Goal: Task Accomplishment & Management: Manage account settings

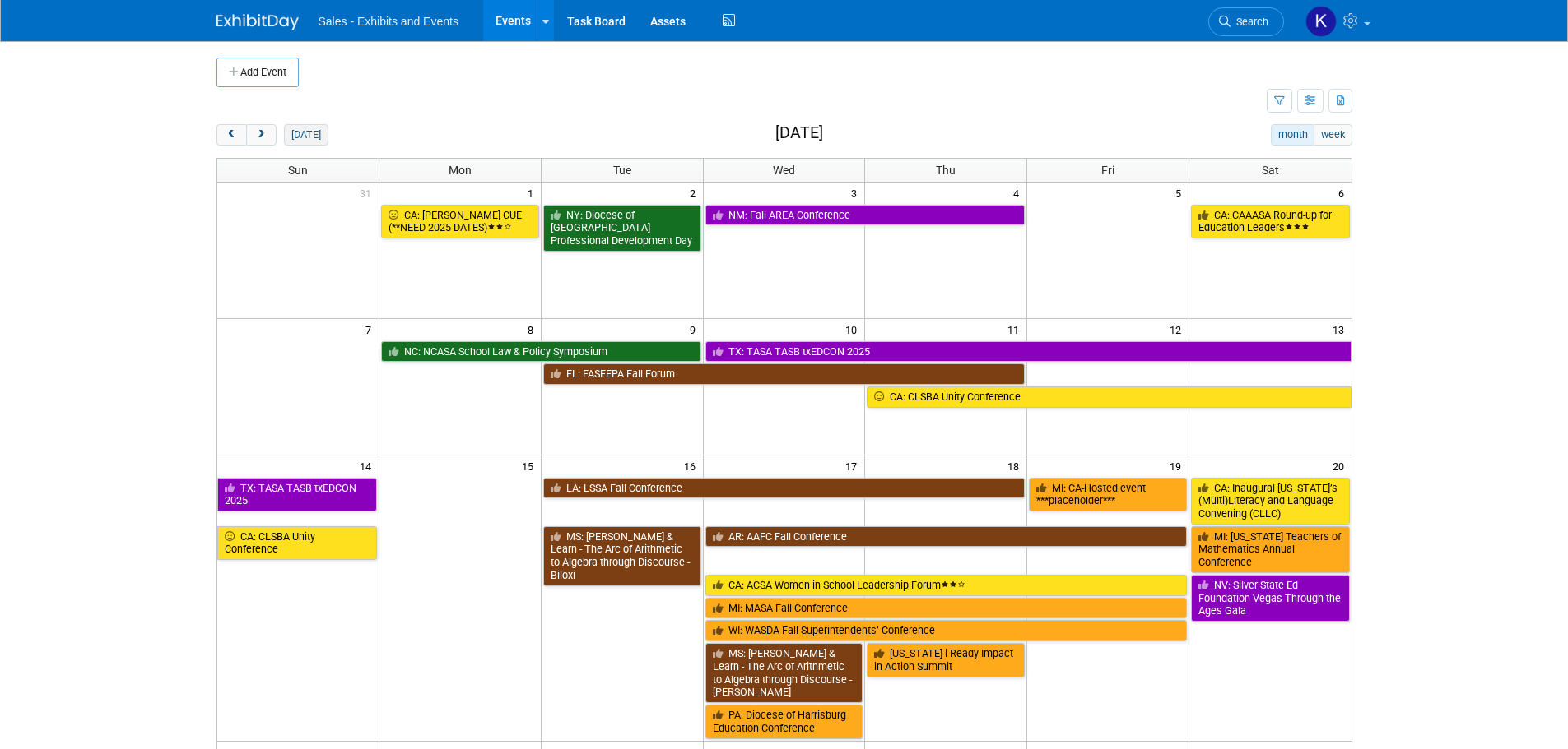
drag, startPoint x: 265, startPoint y: 136, endPoint x: 295, endPoint y: 138, distance: 30.1
click at [265, 136] on span "next" at bounding box center [261, 135] width 13 height 11
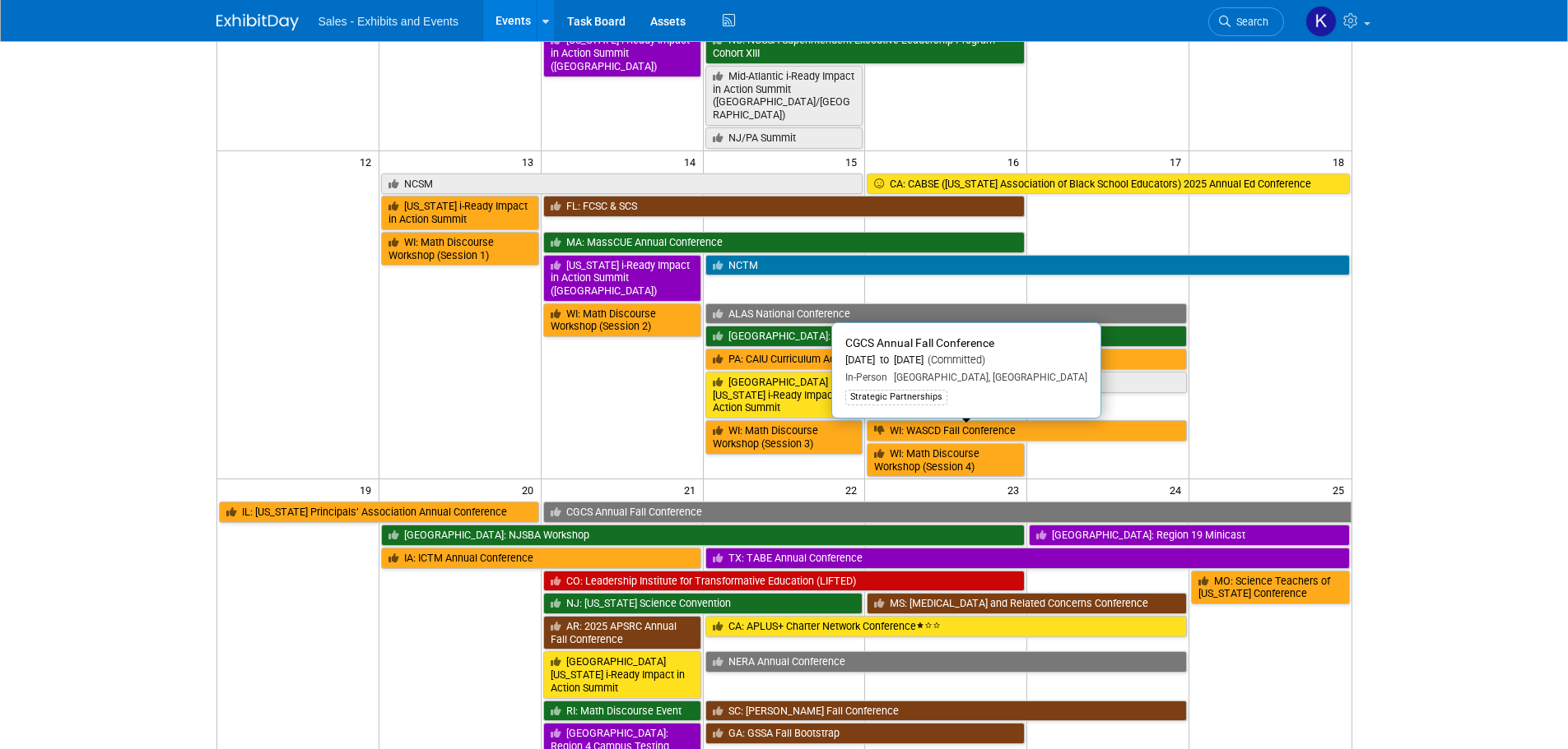
scroll to position [576, 0]
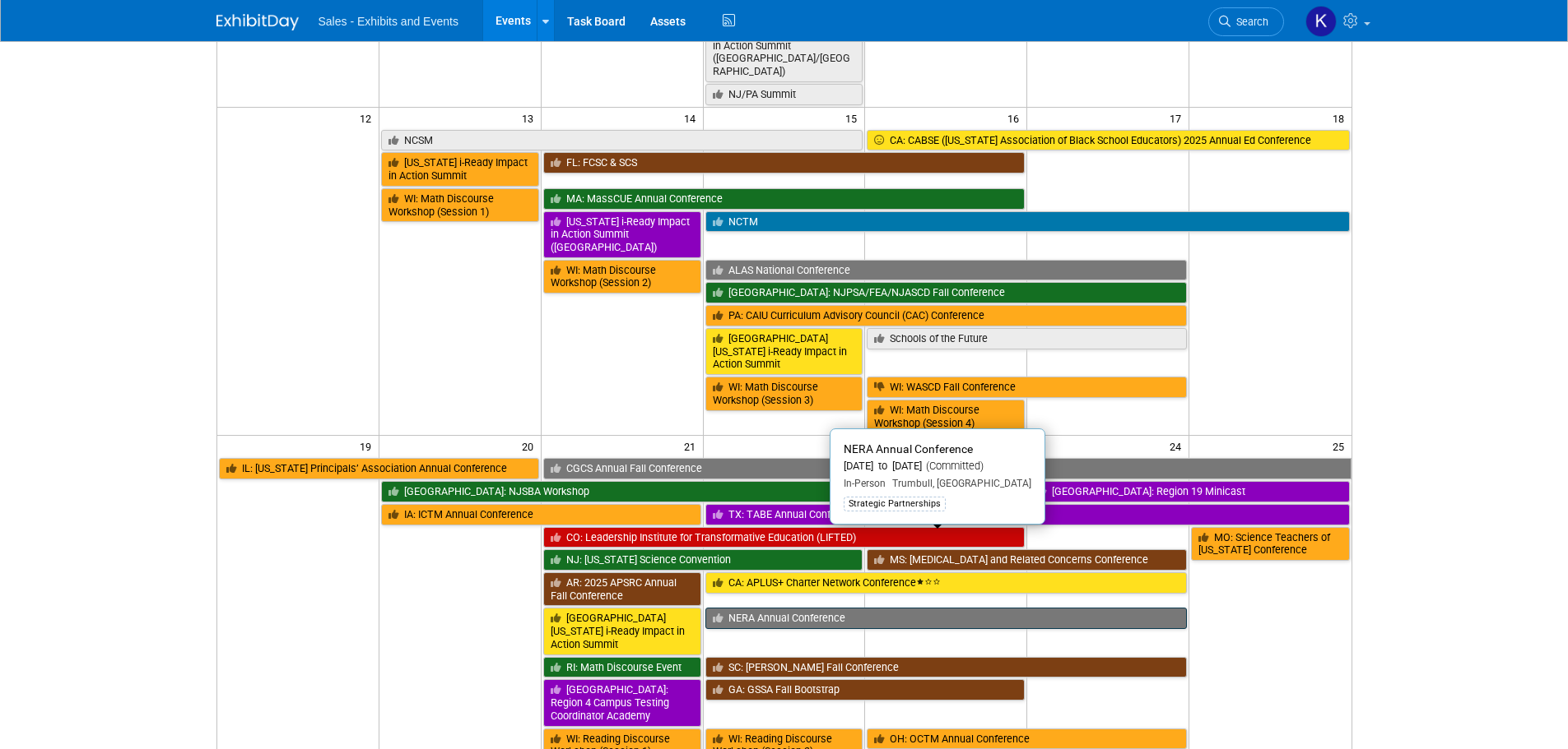
click at [769, 608] on link "NERA Annual Conference" at bounding box center [947, 618] width 482 height 21
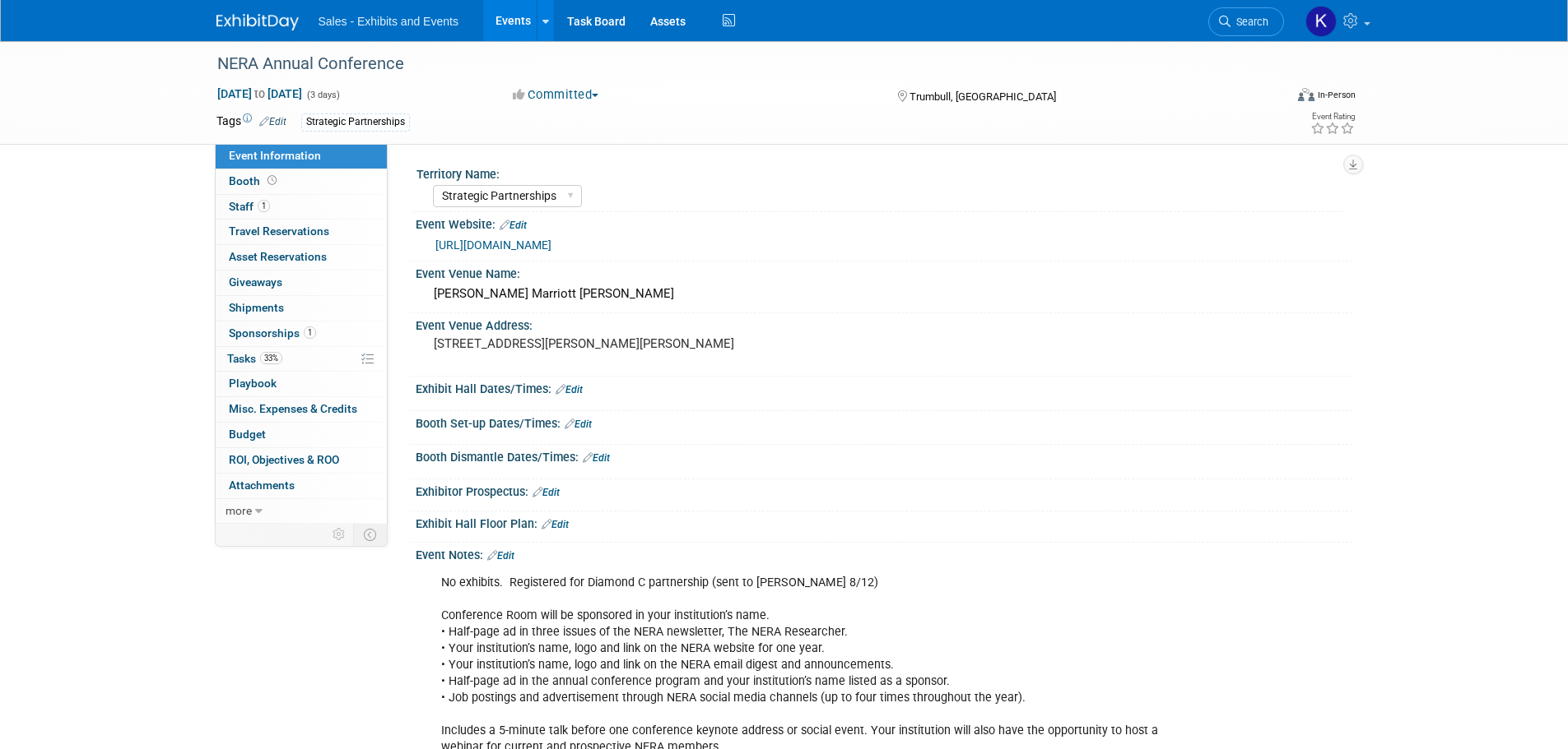
select select "Strategic Partnerships"
click at [240, 206] on span "Staff 1" at bounding box center [249, 207] width 42 height 14
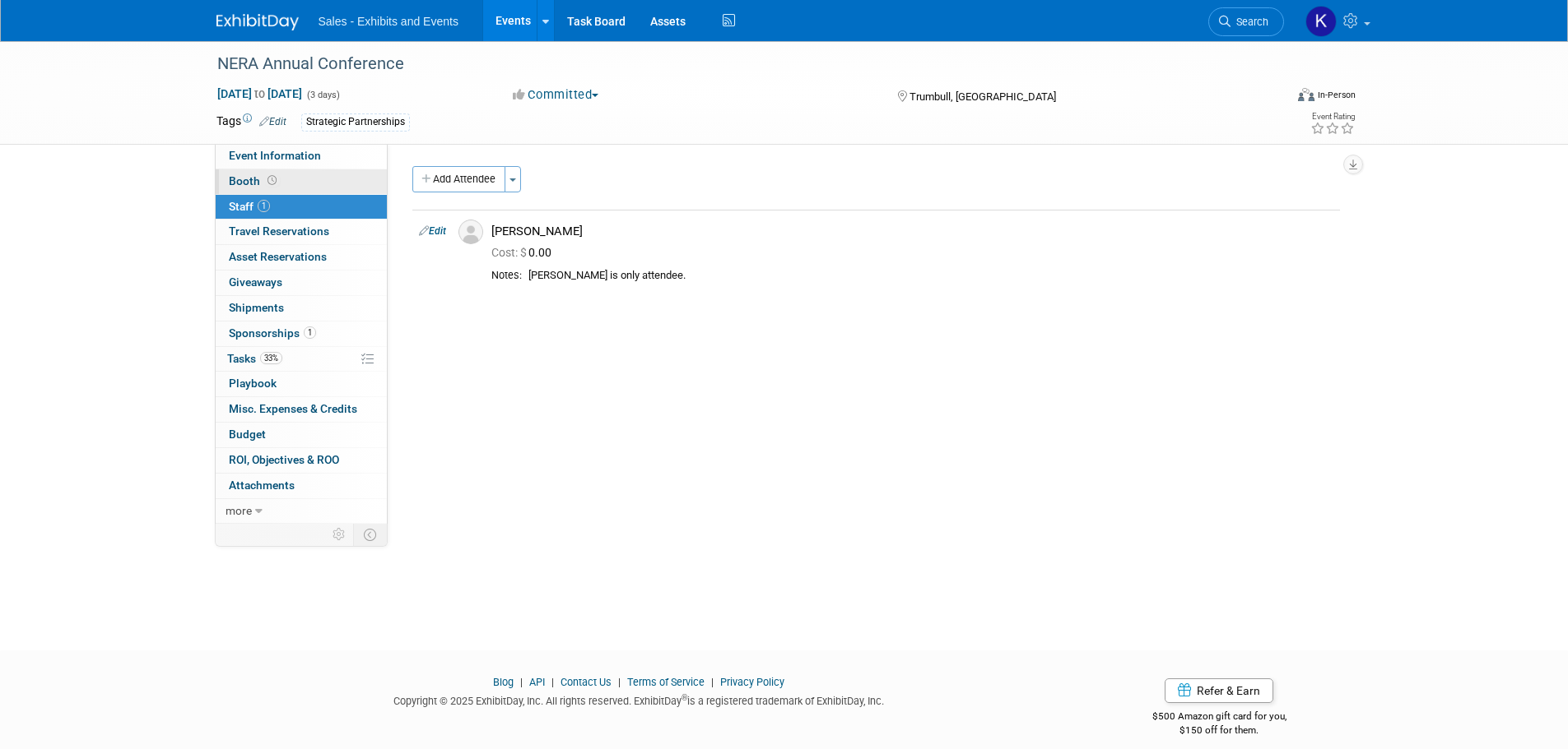
click at [238, 186] on span "Booth" at bounding box center [254, 181] width 51 height 14
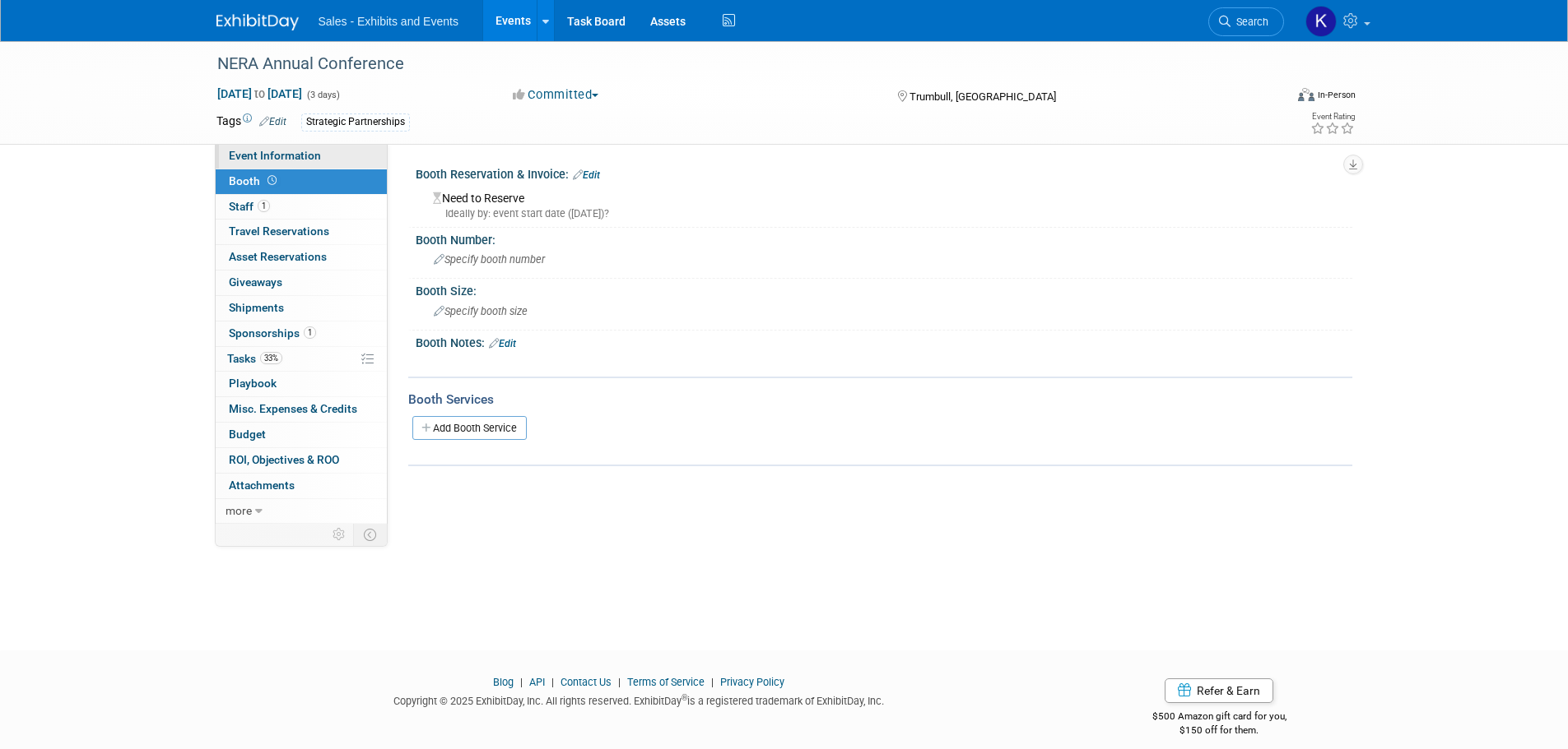
click at [265, 159] on span "Event Information" at bounding box center [274, 156] width 92 height 14
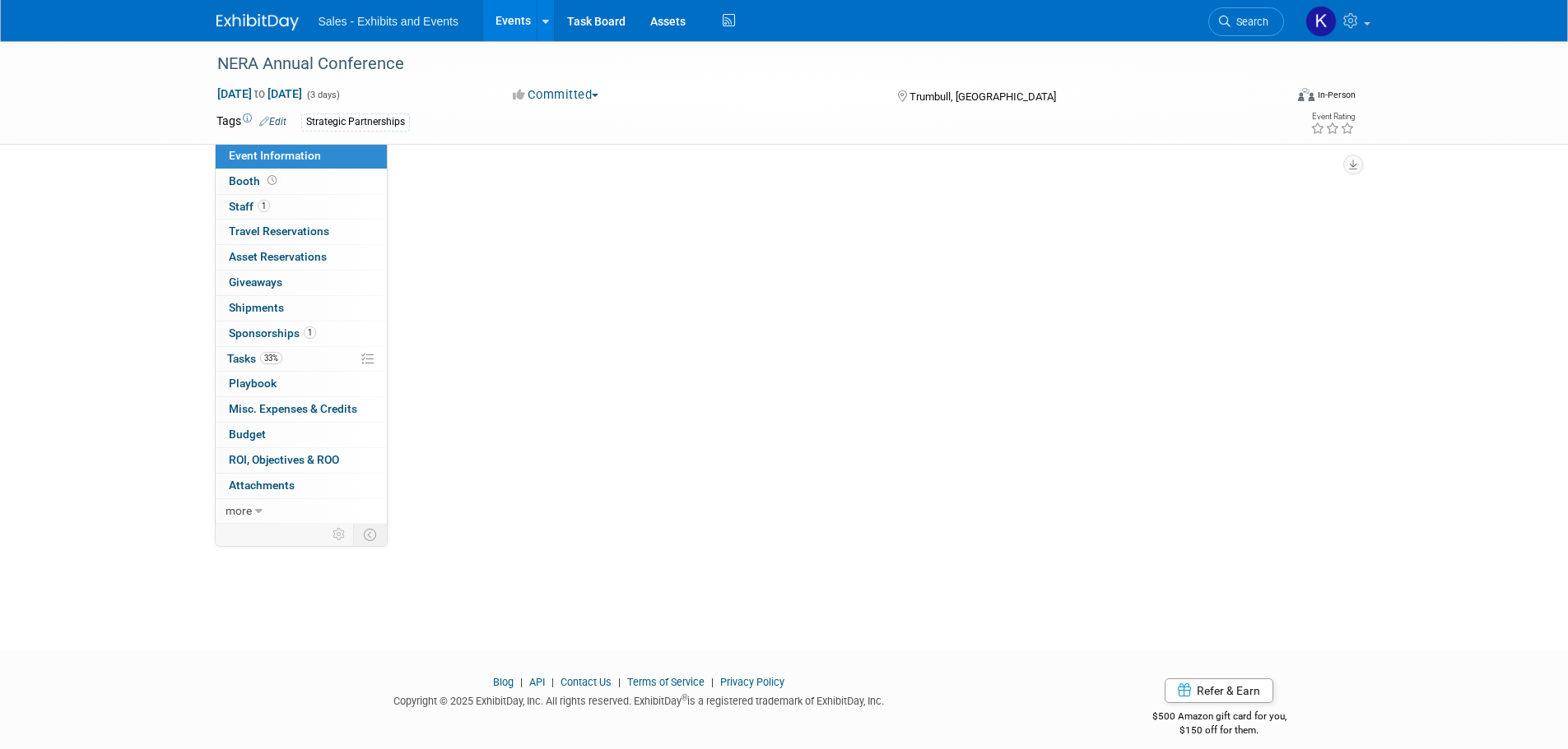
select select "Strategic Partnerships"
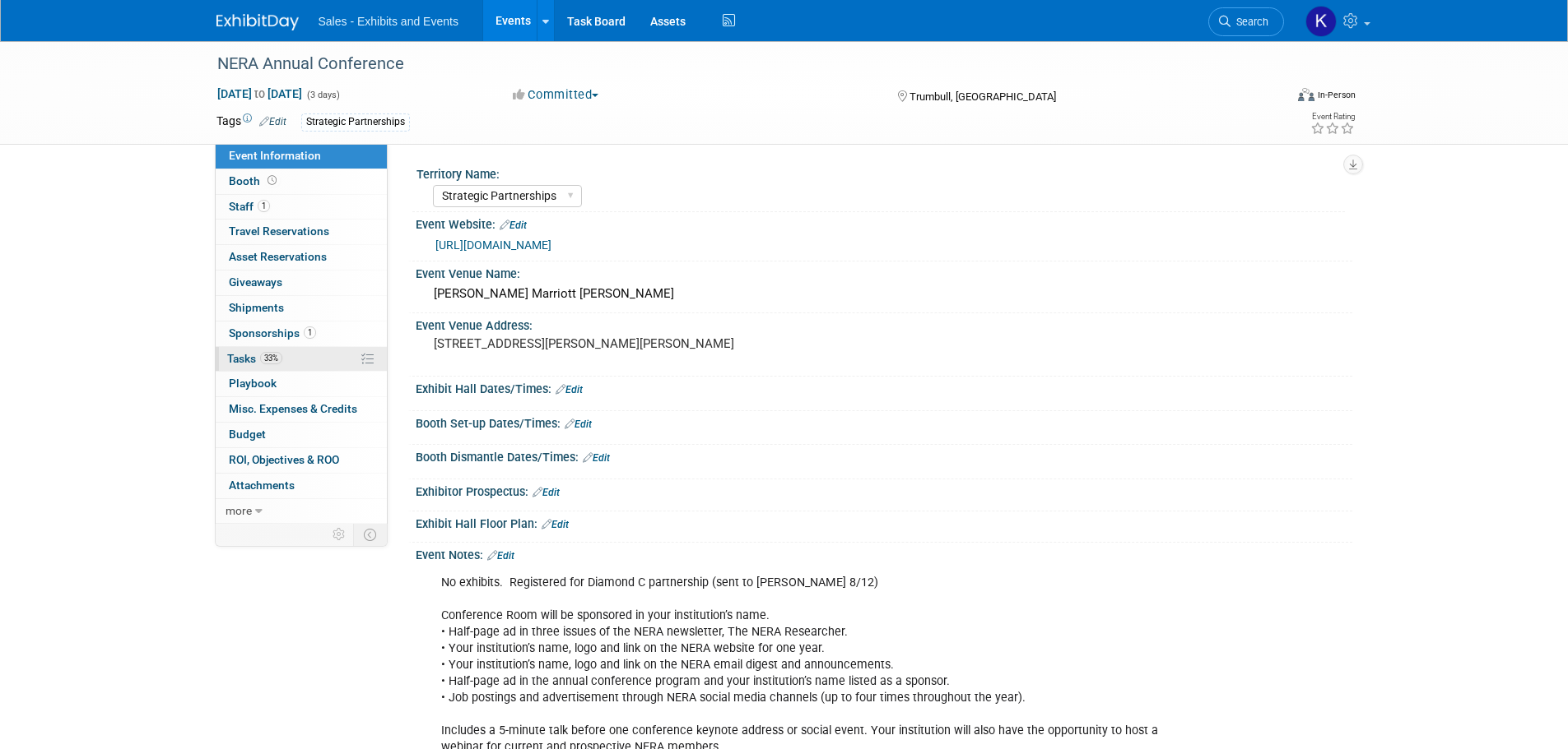
click at [243, 356] on span "Tasks 33%" at bounding box center [255, 359] width 55 height 14
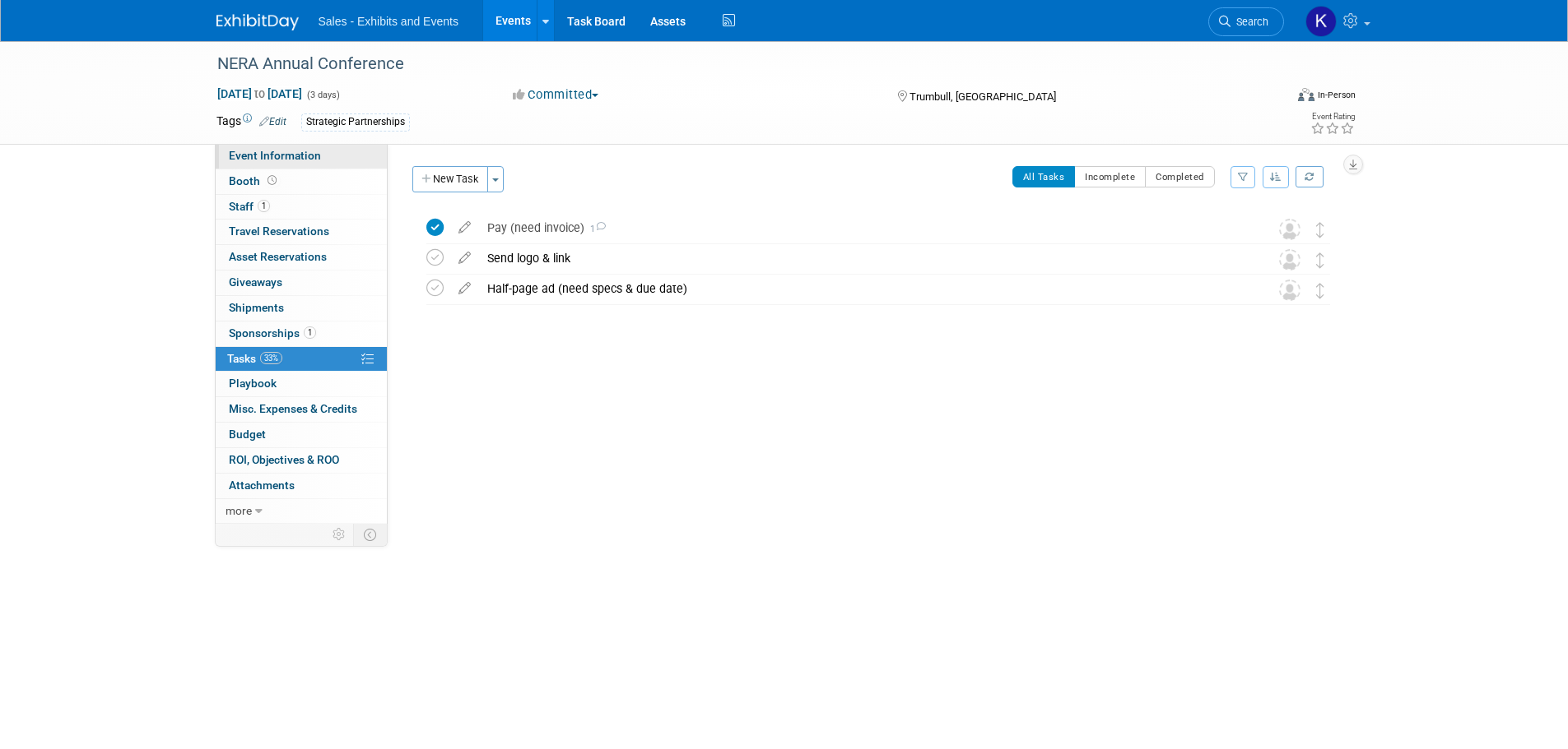
click at [282, 158] on span "Event Information" at bounding box center [274, 156] width 92 height 14
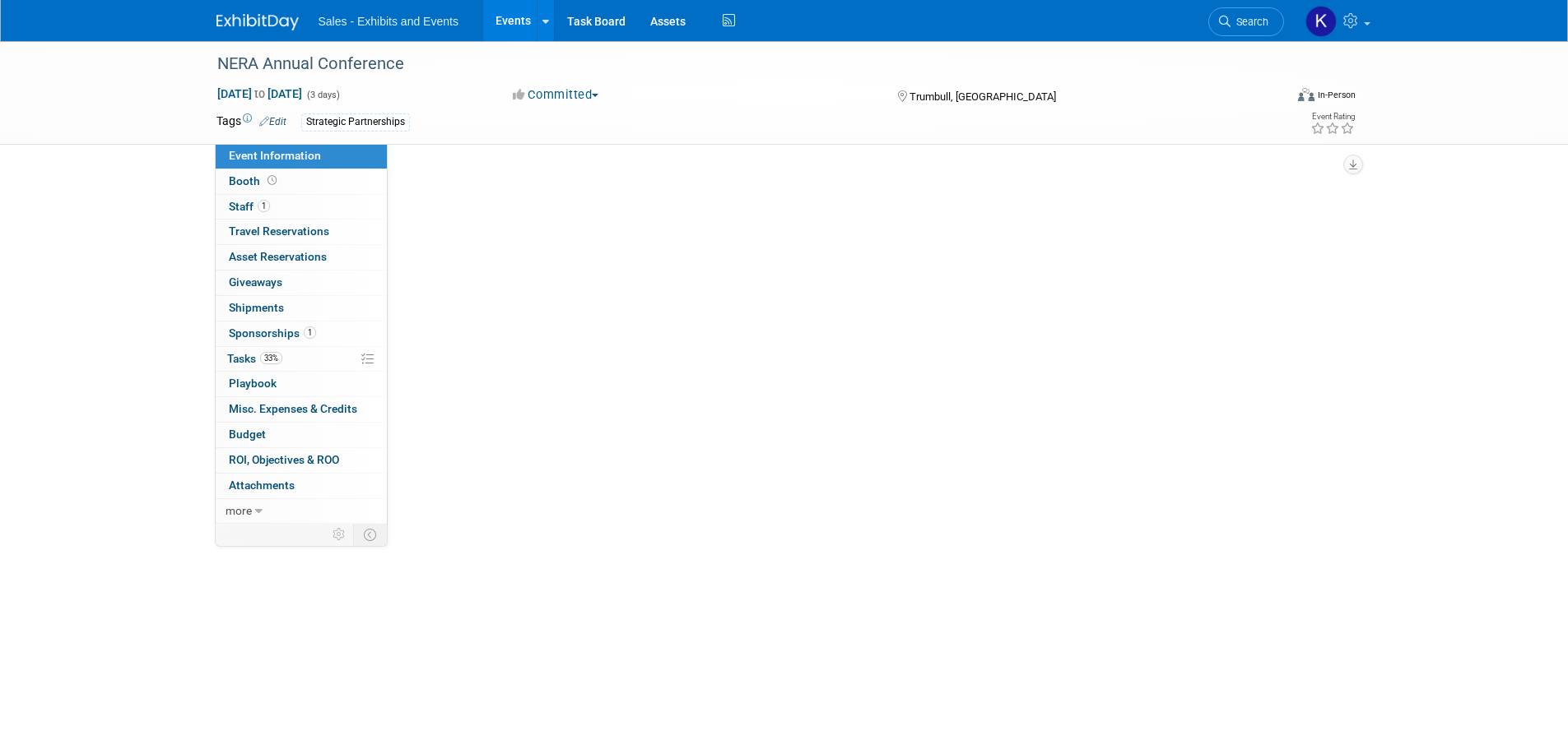
select select "Strategic Partnerships"
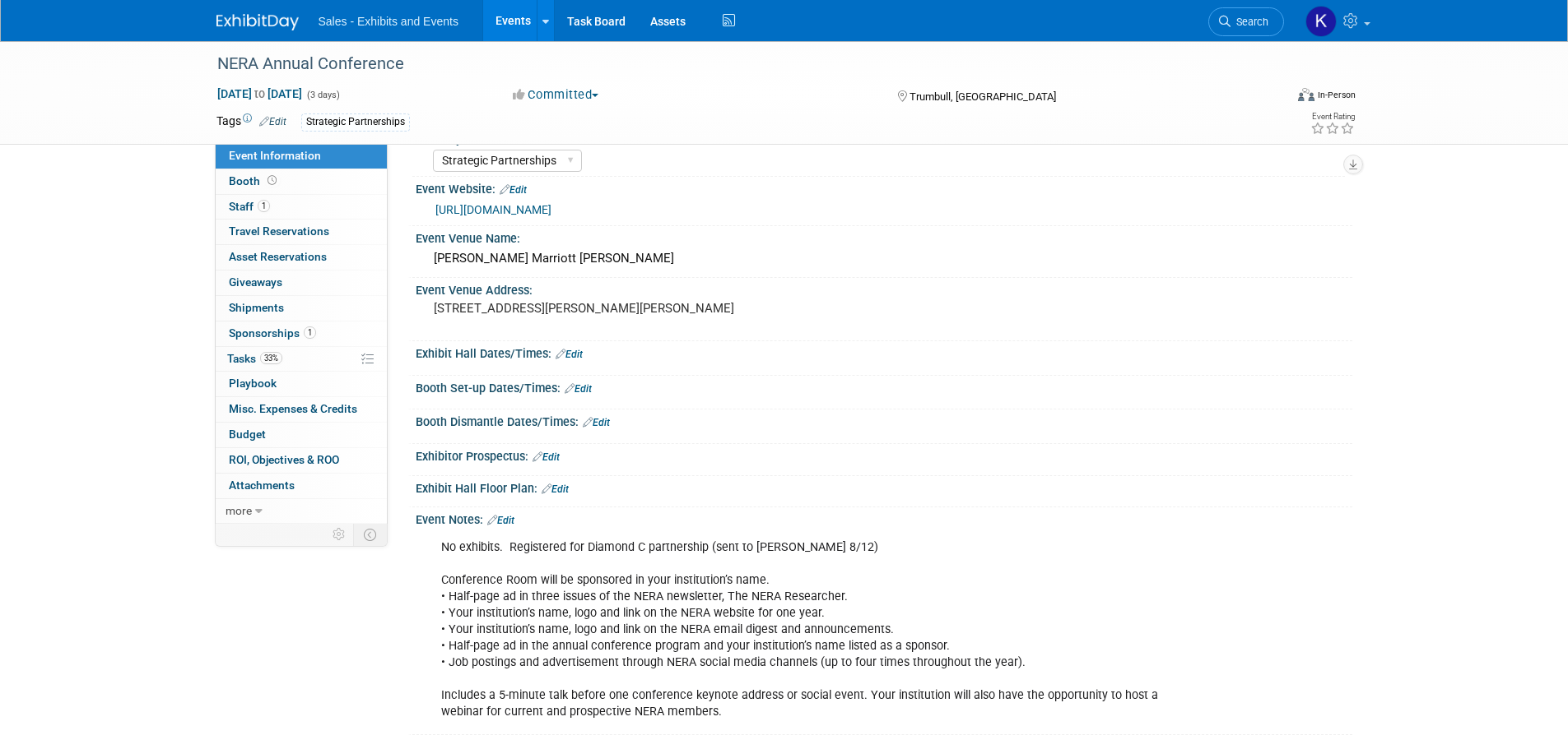
scroll to position [54, 0]
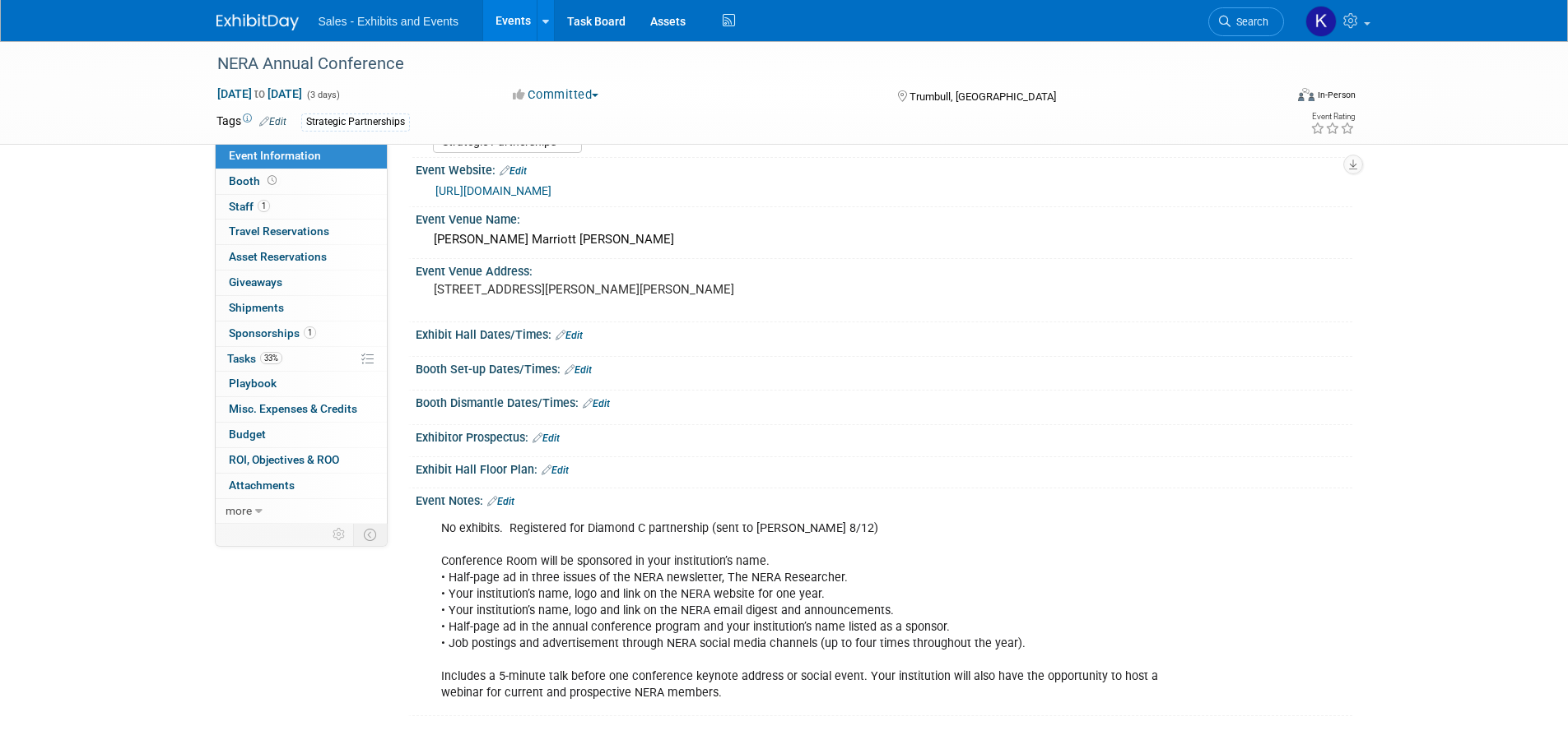
click at [509, 501] on link "Edit" at bounding box center [500, 502] width 27 height 12
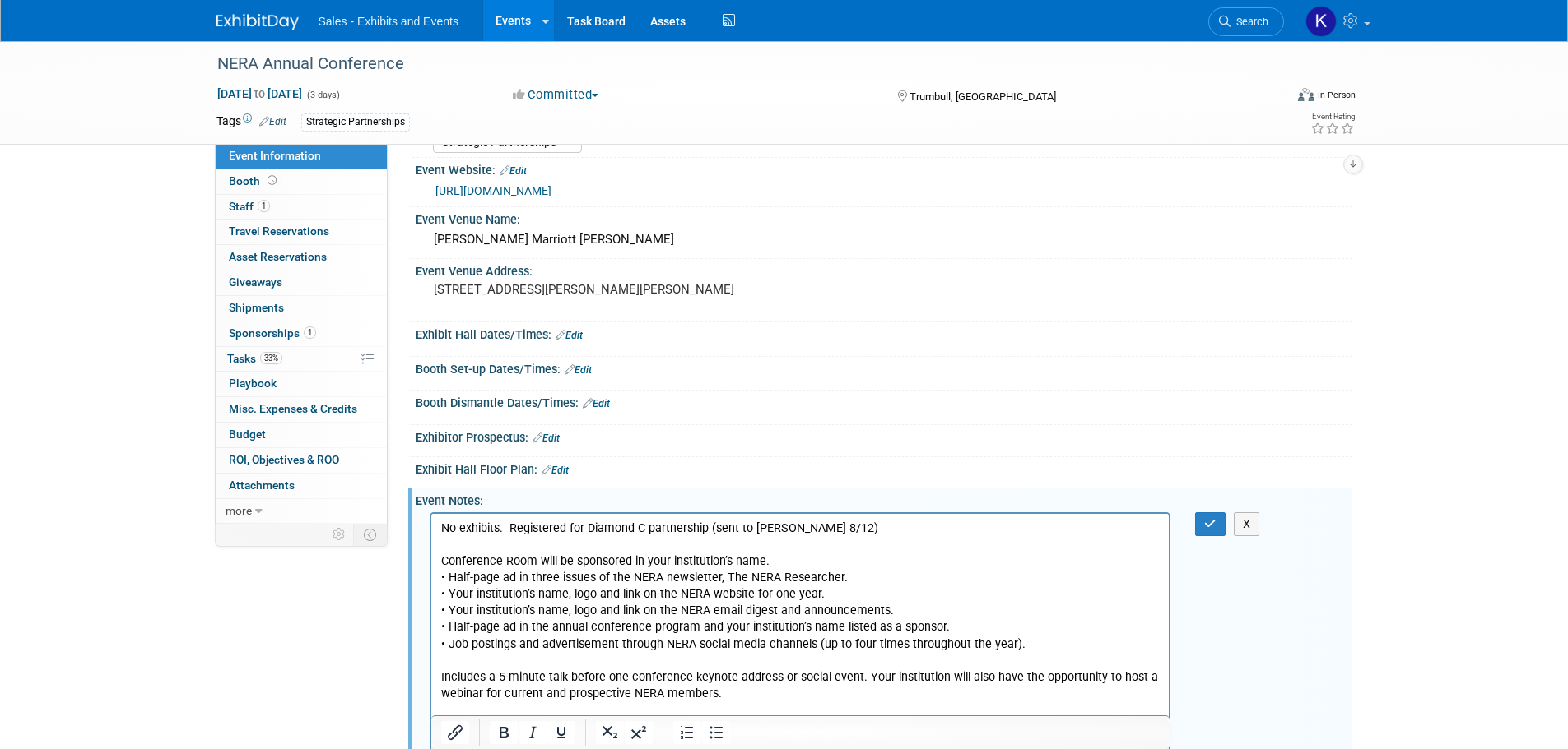
scroll to position [0, 0]
click at [853, 535] on p "No exhibits. Registered for Diamond C partnership (sent to Lisa Keller 8/12) Co…" at bounding box center [799, 611] width 719 height 182
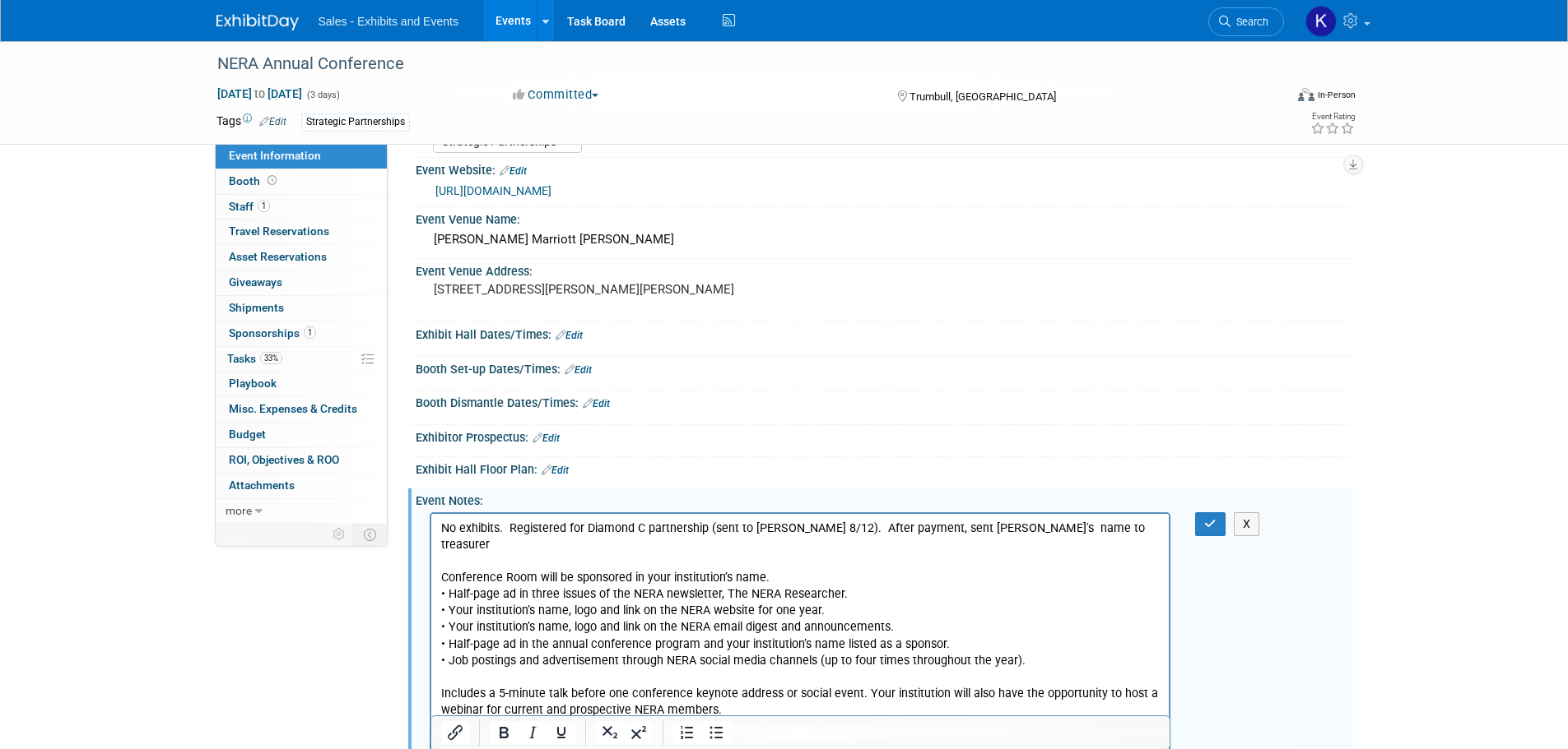
drag, startPoint x: 1105, startPoint y: 524, endPoint x: 1117, endPoint y: 527, distance: 12.4
click at [1105, 525] on p "No exhibits. Registered for Diamond C partnership (sent to Lisa Keller 8/12). A…" at bounding box center [799, 618] width 719 height 198
click at [1210, 520] on icon "button" at bounding box center [1210, 524] width 13 height 12
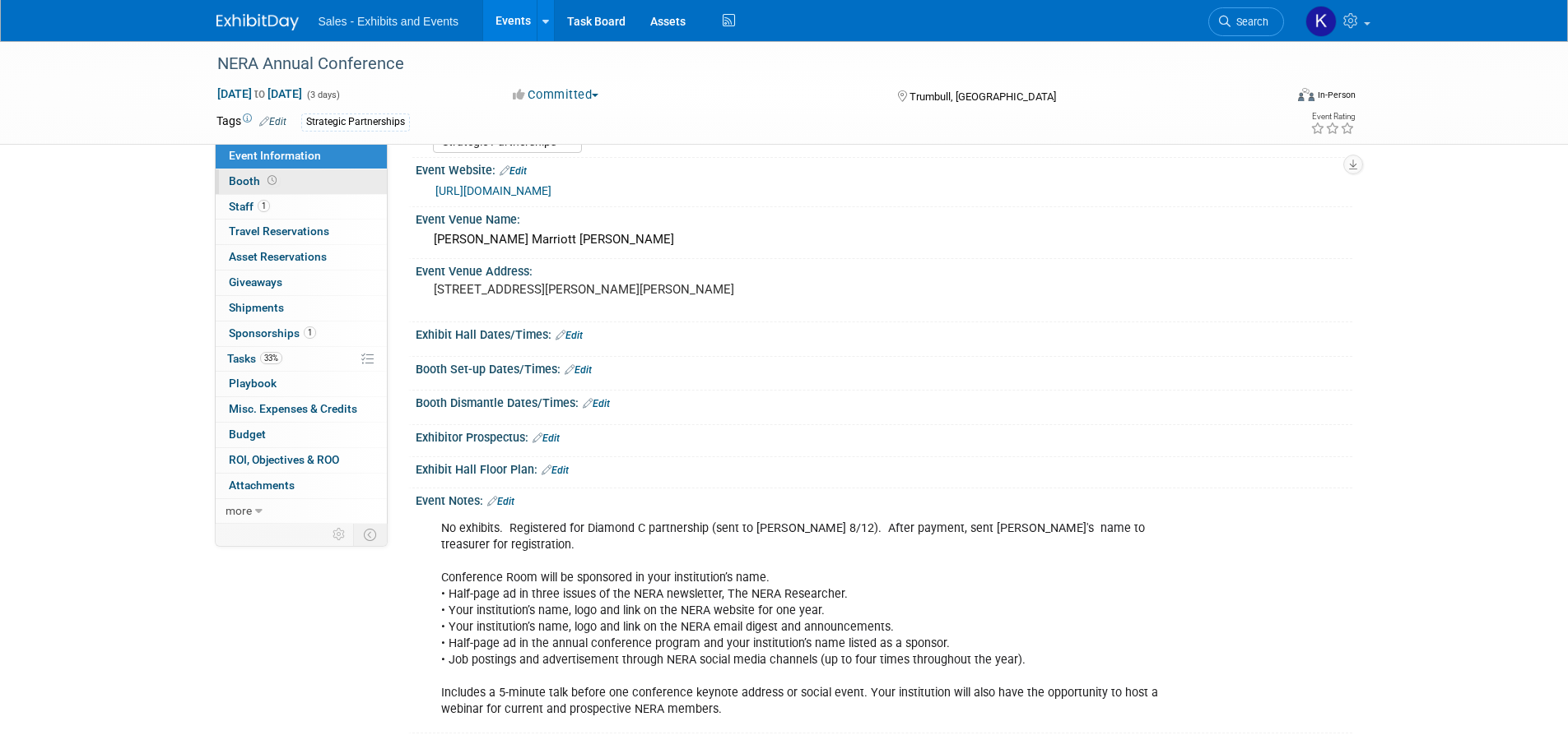
click at [248, 176] on span "Booth" at bounding box center [254, 181] width 51 height 14
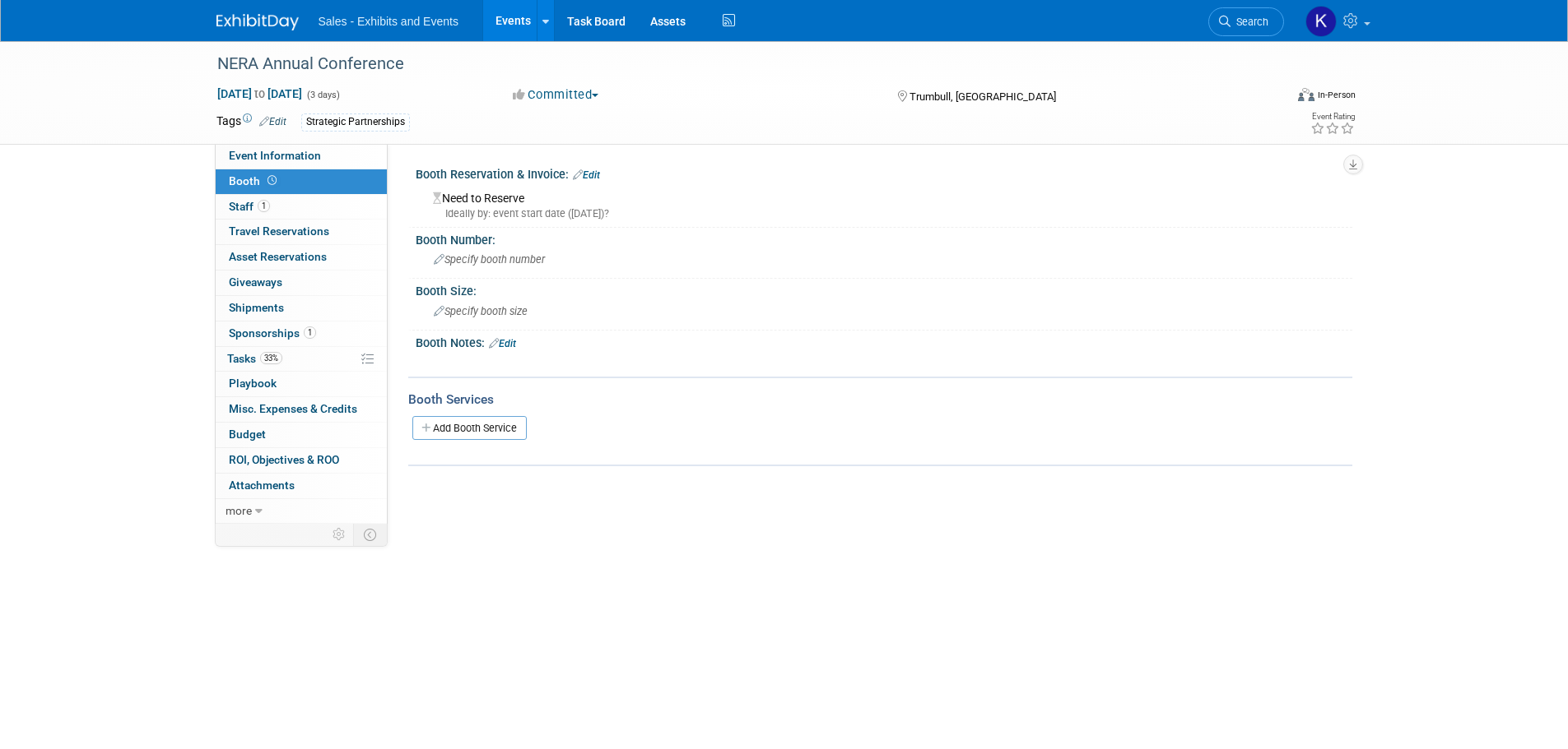
click at [260, 21] on img at bounding box center [257, 21] width 82 height 16
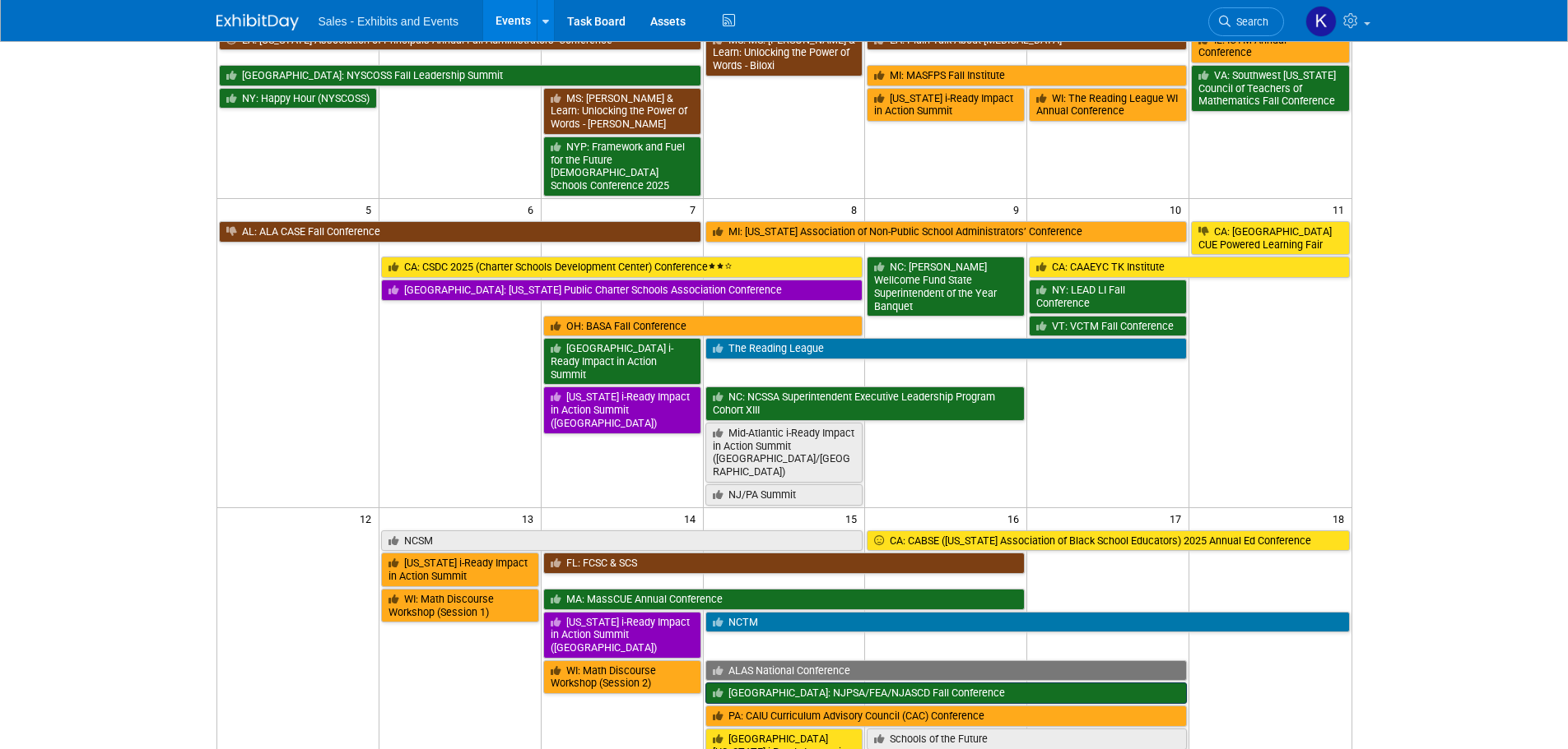
scroll to position [494, 0]
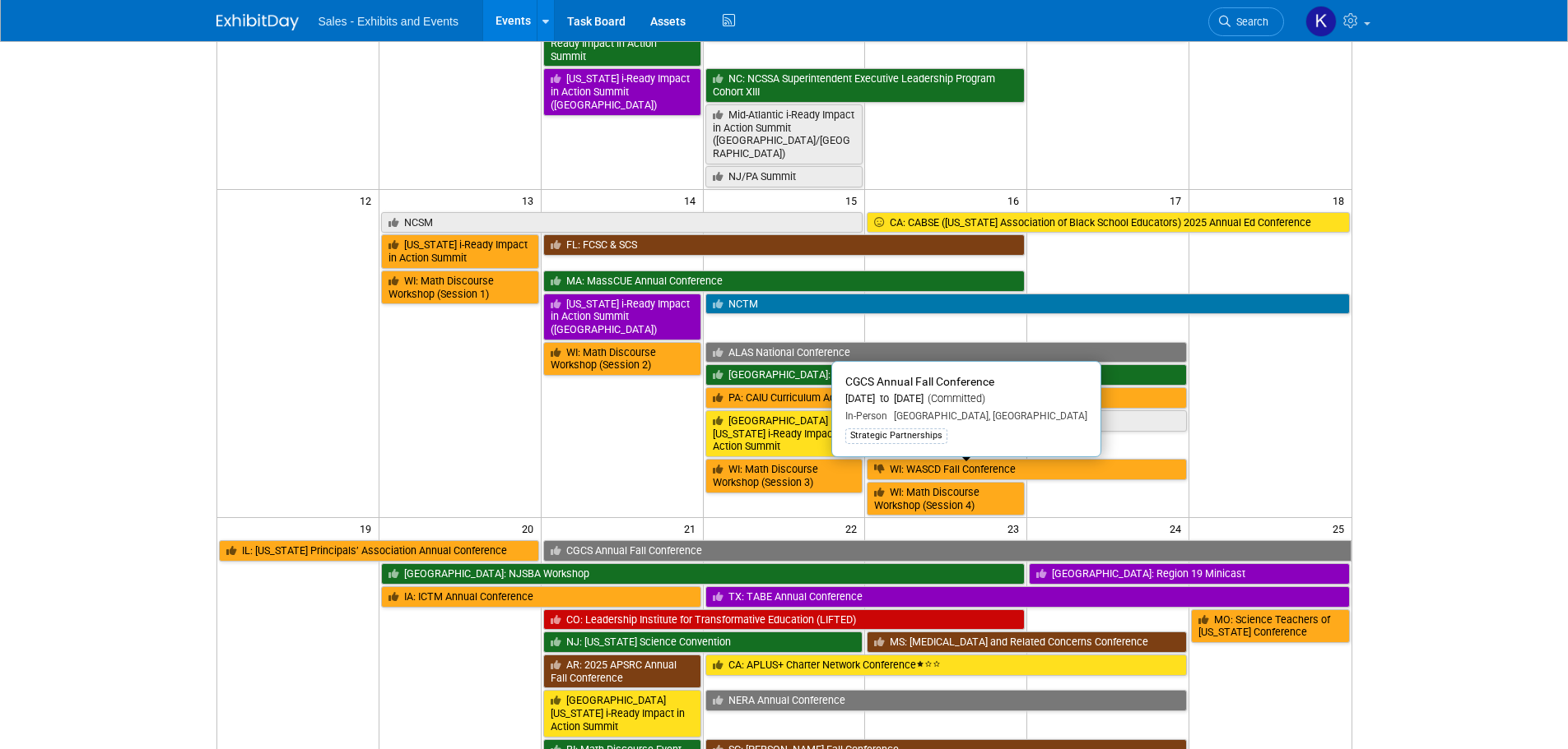
click at [874, 541] on link "CGCS Annual Fall Conference" at bounding box center [947, 552] width 808 height 21
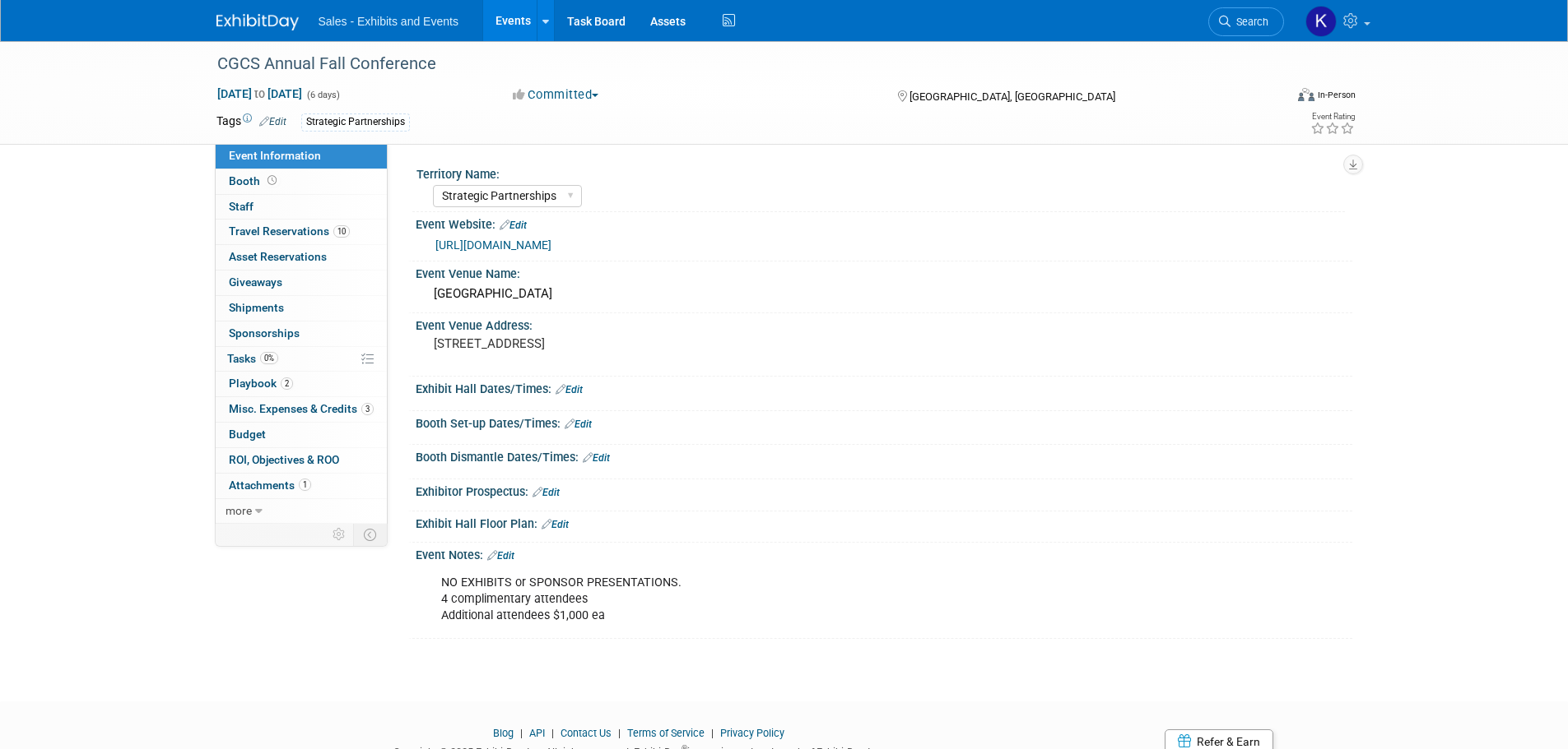
select select "Strategic Partnerships"
drag, startPoint x: 277, startPoint y: 233, endPoint x: 323, endPoint y: 239, distance: 46.4
click at [277, 233] on span "Travel Reservations 10" at bounding box center [288, 231] width 121 height 14
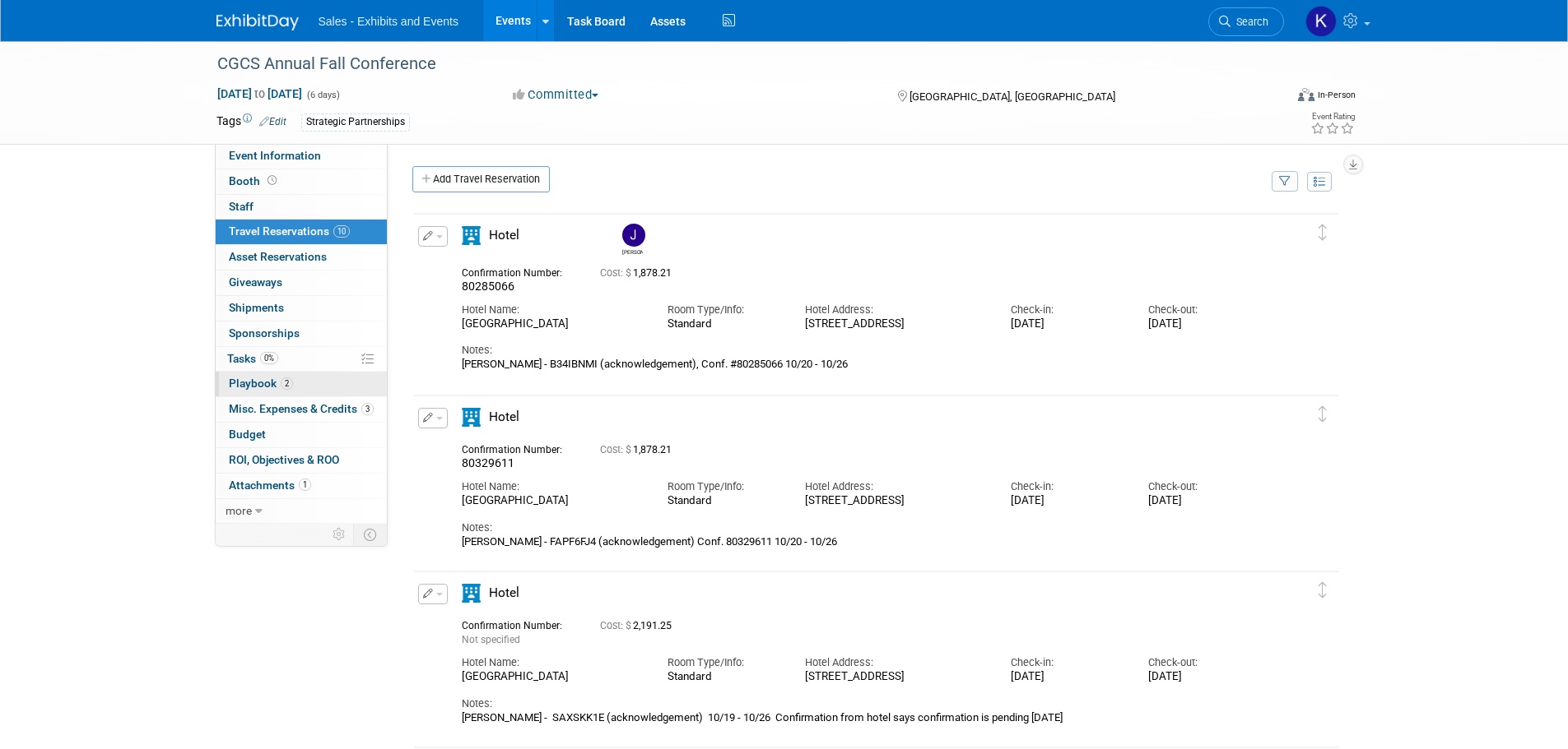
click at [260, 388] on span "Playbook 2" at bounding box center [260, 383] width 64 height 14
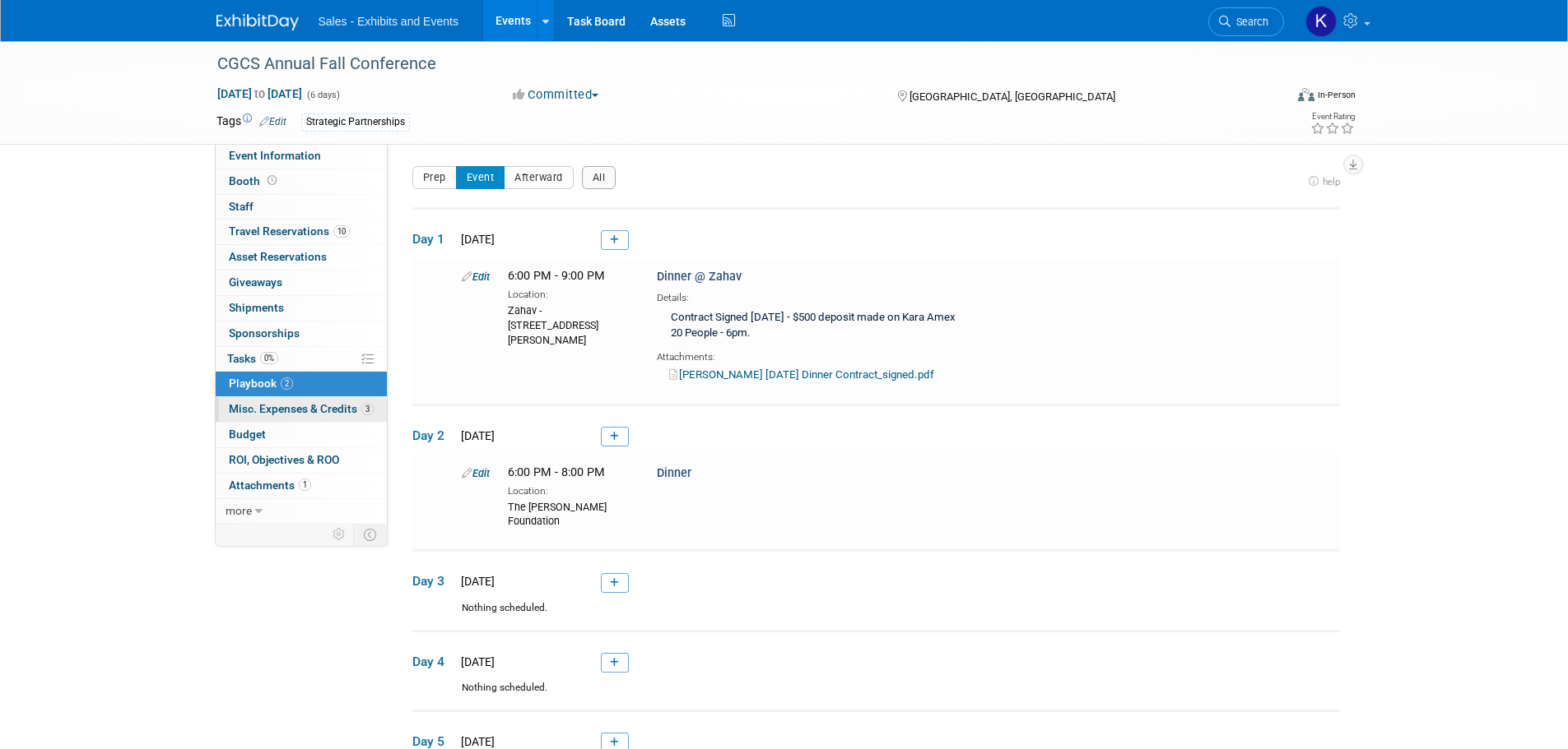
click at [341, 404] on span "Misc. Expenses & Credits 3" at bounding box center [301, 409] width 145 height 14
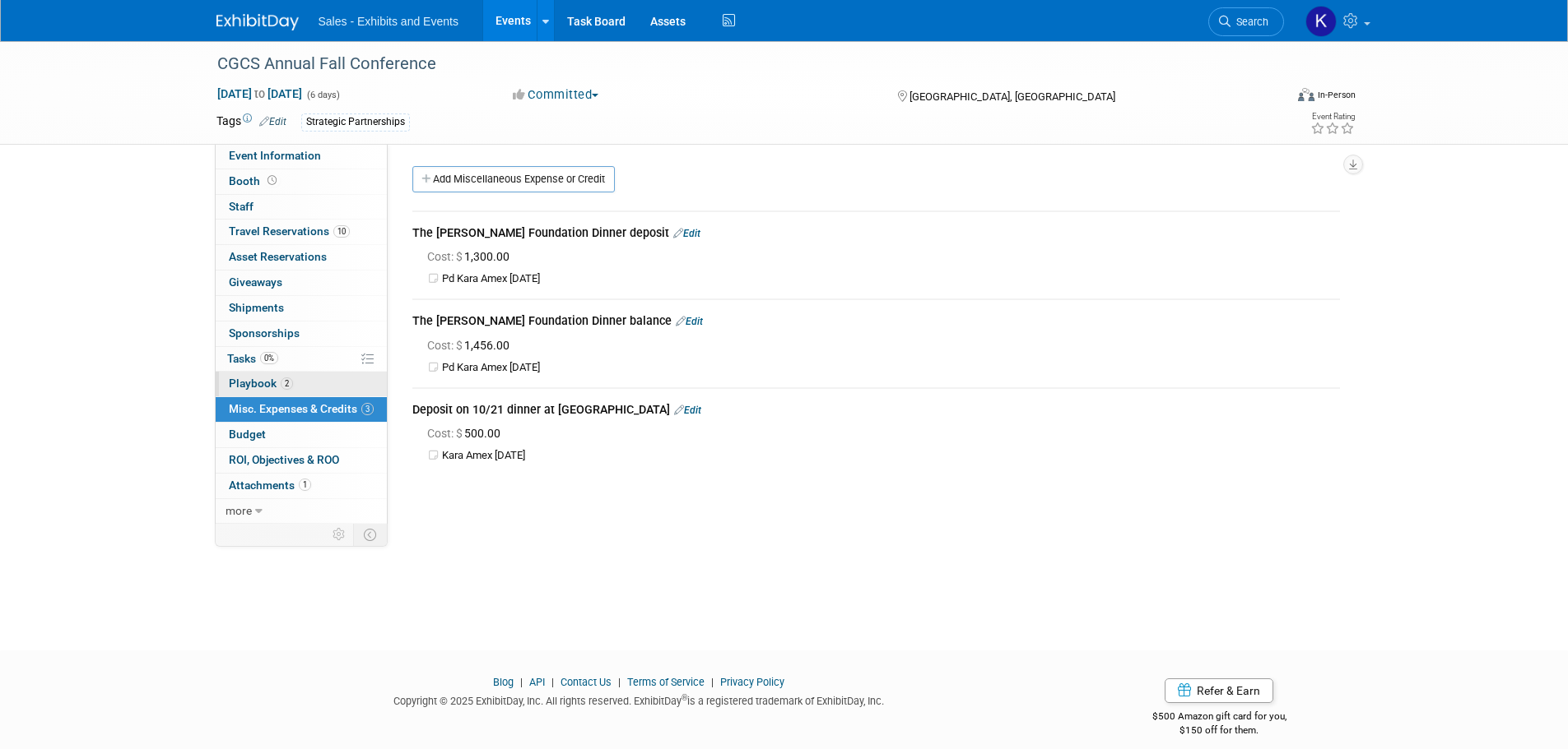
click at [244, 374] on link "2 Playbook 2" at bounding box center [301, 384] width 171 height 25
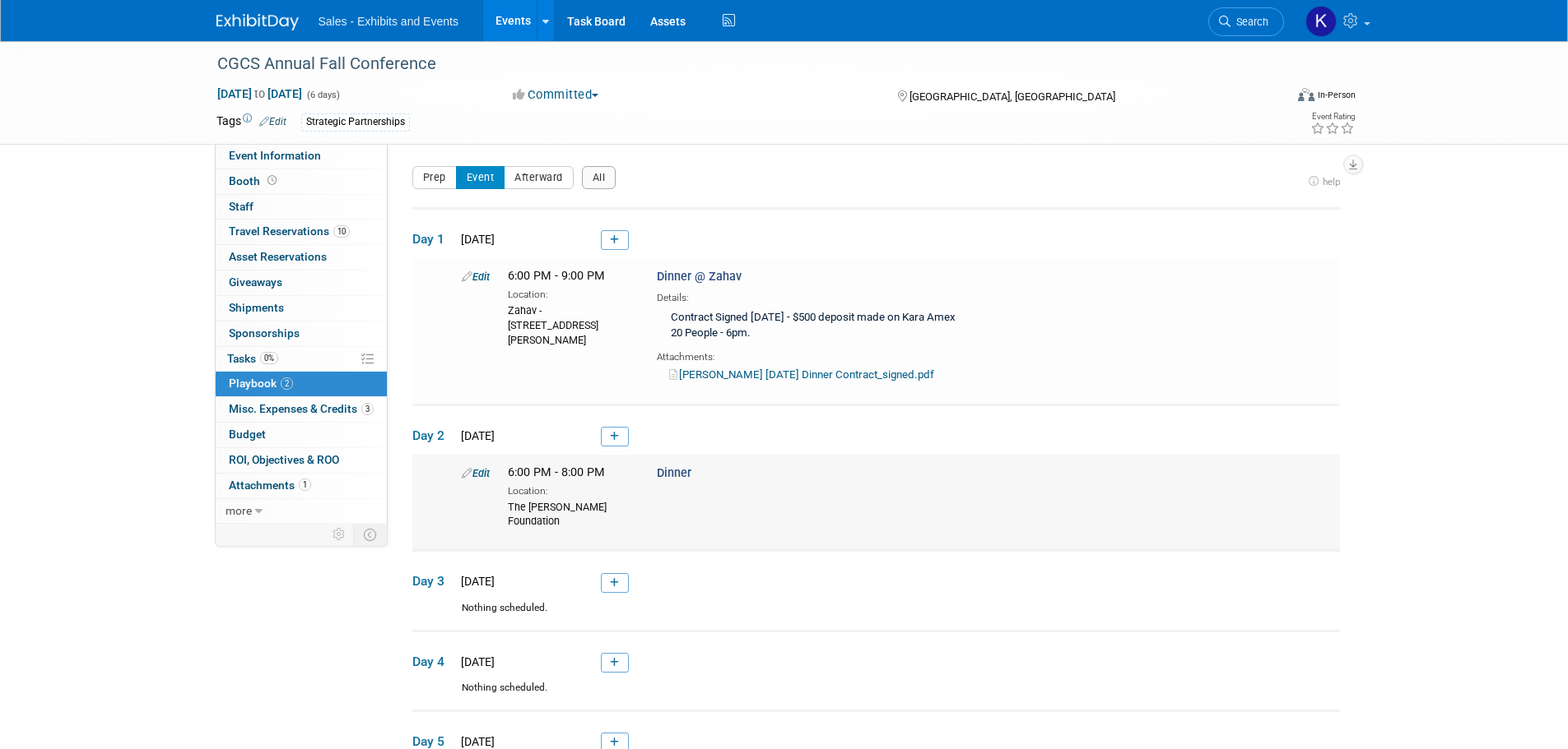
drag, startPoint x: 740, startPoint y: 505, endPoint x: 764, endPoint y: 502, distance: 24.2
click at [742, 503] on div "Edit 6:00 PM - 8:00 PM Location: The Barnes Foundation Dinner" at bounding box center [896, 496] width 894 height 64
